Goal: Check status: Check status

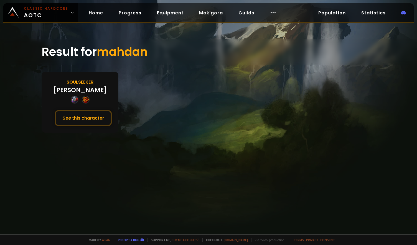
click at [64, 85] on div "Soulseeker Mahdan See this character" at bounding box center [80, 102] width 77 height 61
click at [83, 115] on button "See this character" at bounding box center [83, 118] width 57 height 16
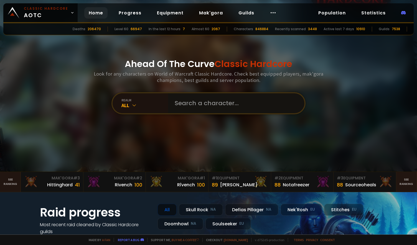
click at [192, 107] on input "text" at bounding box center [234, 103] width 126 height 20
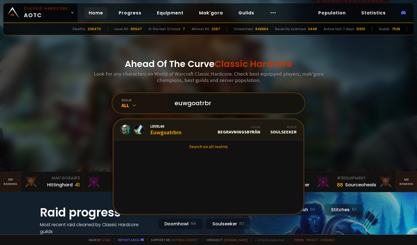
type input "euwgoatrbr"
click at [175, 129] on div "Level 60 Euwgoatrbrn" at bounding box center [165, 130] width 31 height 12
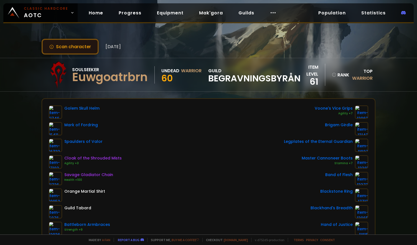
click at [74, 45] on button "Scan character" at bounding box center [70, 47] width 57 height 16
click at [75, 46] on button "Scan character" at bounding box center [70, 47] width 57 height 16
click at [73, 49] on button "Scan character" at bounding box center [70, 47] width 57 height 16
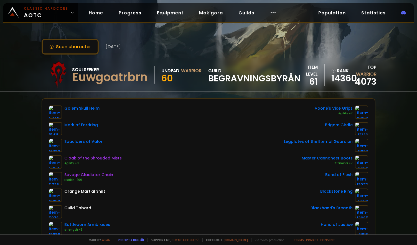
click at [9, 108] on div "Scan character 4 days ago Soulseeker Euwgoatrbrn Undead Warrior 60 guild BEGRAV…" at bounding box center [208, 117] width 417 height 235
click at [72, 46] on button "Scan character" at bounding box center [70, 47] width 57 height 16
drag, startPoint x: 210, startPoint y: 70, endPoint x: 231, endPoint y: 78, distance: 22.4
click at [232, 78] on div "guild BEGRAVNINGSBYRÅN" at bounding box center [254, 74] width 92 height 15
click at [17, 92] on div "Scan character 4 days ago Soulseeker Euwgoatrbrn Undead Warrior 60 guild BEGRAV…" at bounding box center [208, 117] width 417 height 235
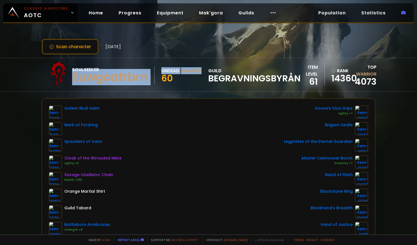
drag, startPoint x: 72, startPoint y: 76, endPoint x: 164, endPoint y: 81, distance: 92.7
click at [164, 81] on div "Soulseeker Euwgoatrbrn Undead Warrior 60 guild BEGRAVNINGSBYRÅN" at bounding box center [172, 75] width 256 height 28
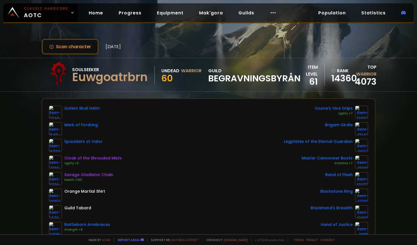
click at [26, 107] on div "Scan character 4 days ago Soulseeker Euwgoatrbrn Undead Warrior 60 guild BEGRAV…" at bounding box center [208, 117] width 417 height 235
click at [63, 46] on button "Scan character" at bounding box center [70, 47] width 57 height 16
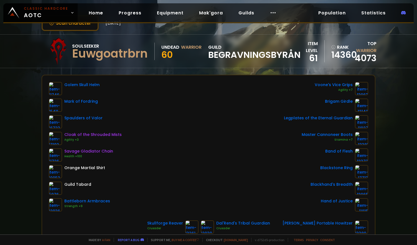
scroll to position [15, 0]
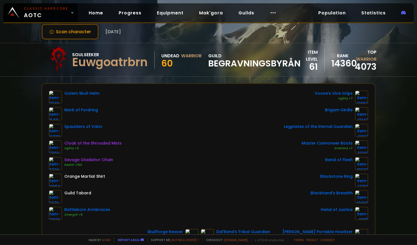
click at [23, 98] on div "Scan character 4 days ago Soulseeker Euwgoatrbrn Undead Warrior 60 guild BEGRAV…" at bounding box center [208, 117] width 417 height 235
